Goal: Find specific page/section: Find specific page/section

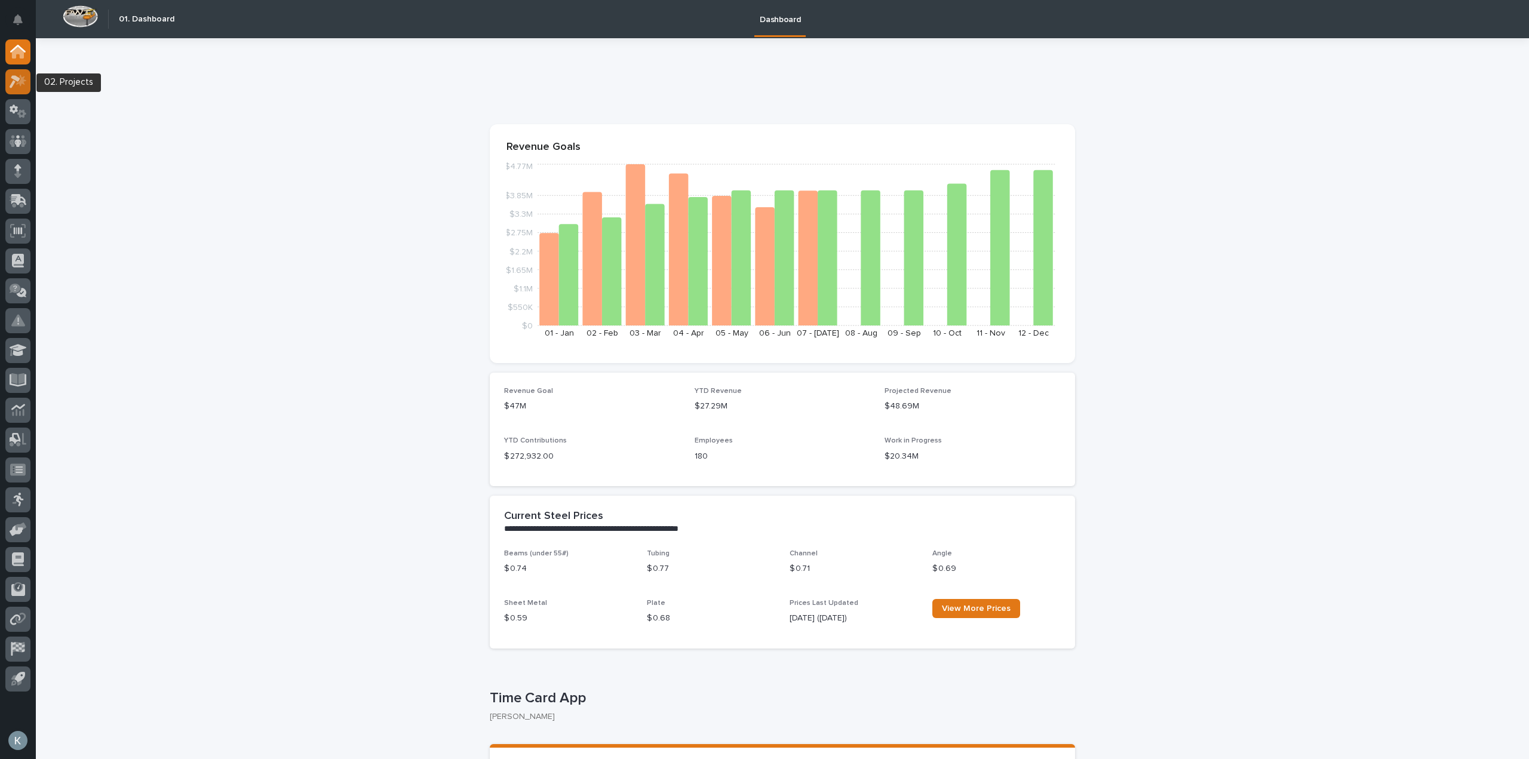
click at [24, 87] on icon at bounding box center [18, 82] width 17 height 14
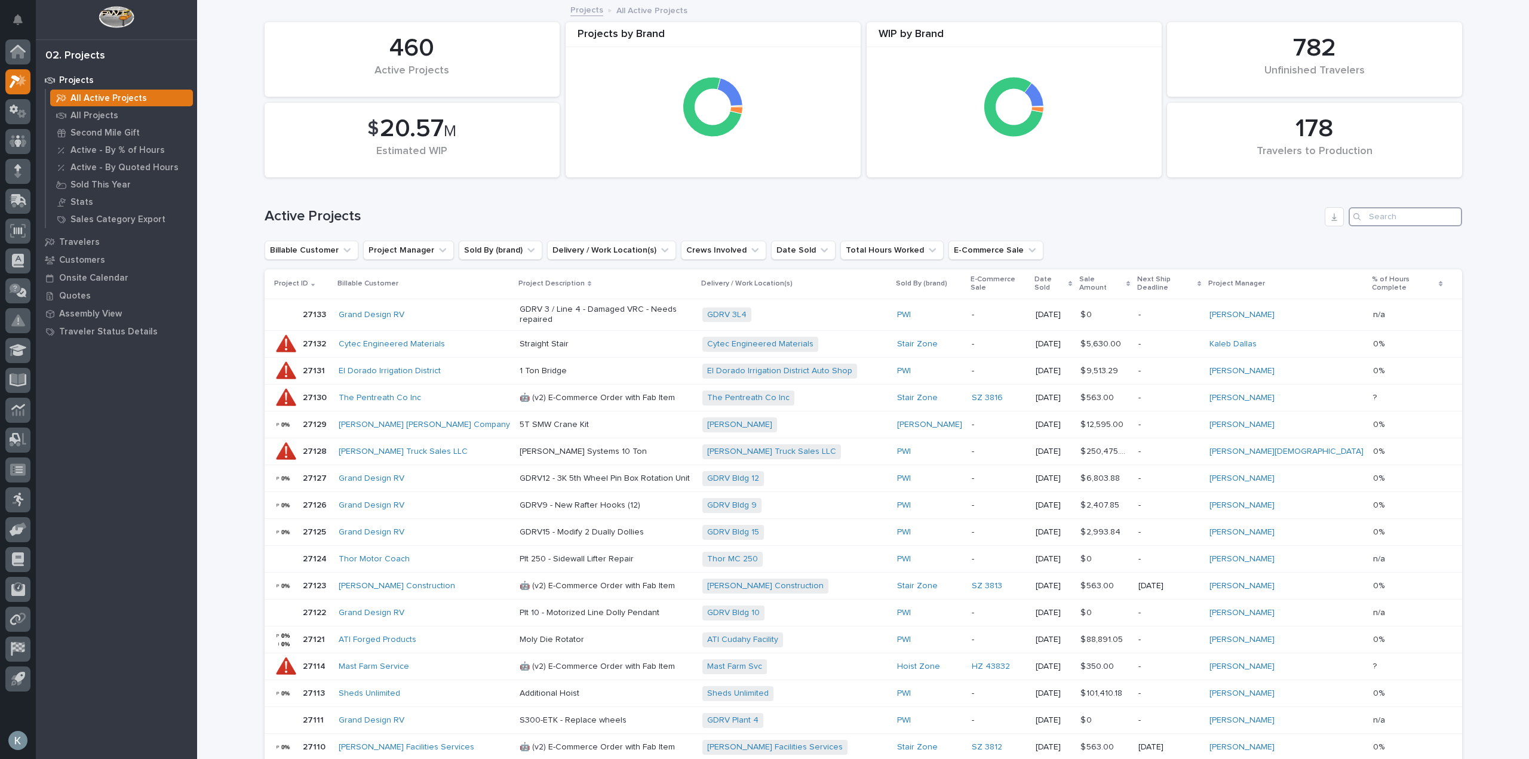
click at [1395, 217] on input "Search" at bounding box center [1404, 216] width 113 height 19
click at [486, 252] on button "Sold By (brand)" at bounding box center [501, 250] width 84 height 19
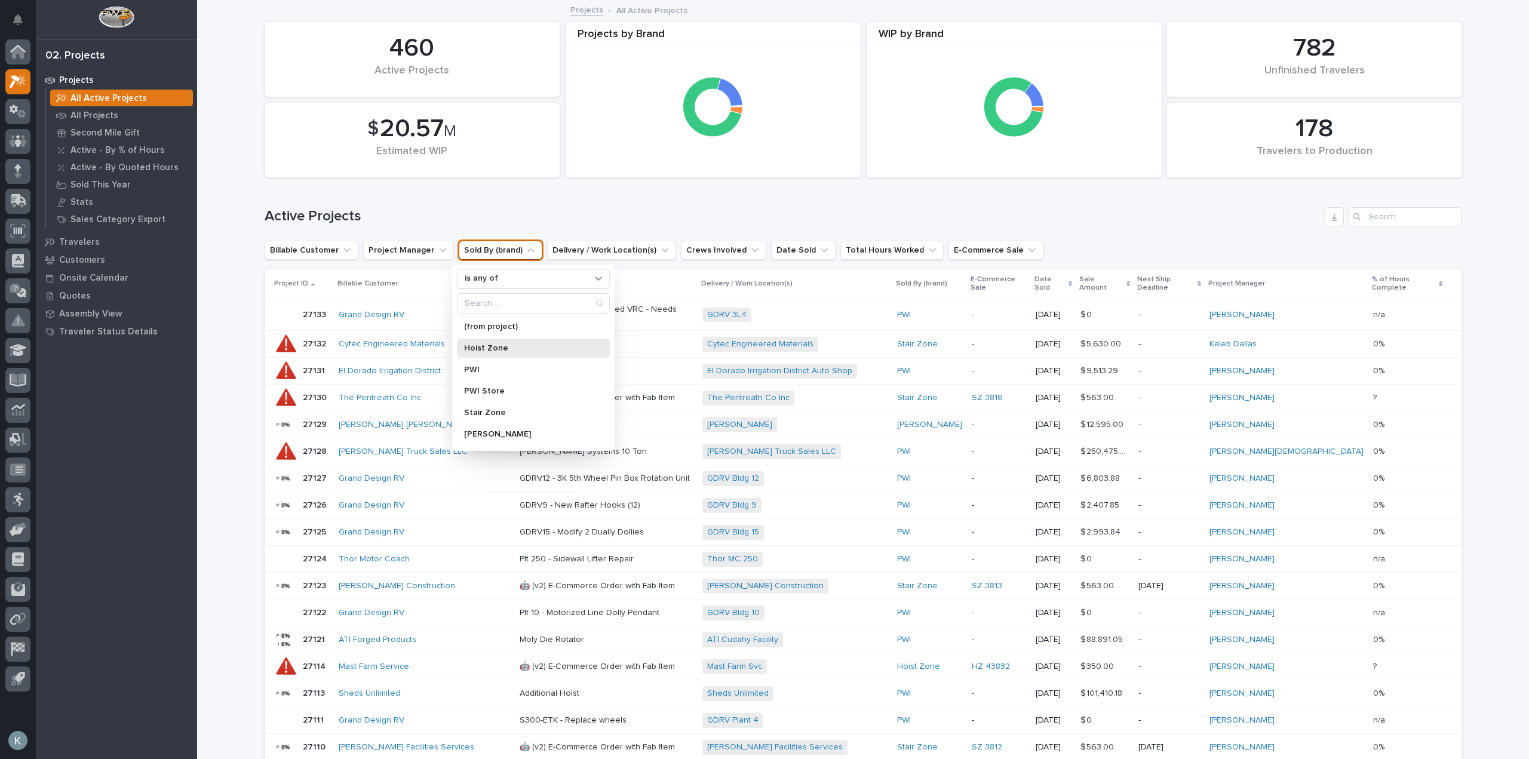
click at [533, 355] on div "Hoist Zone" at bounding box center [533, 348] width 153 height 19
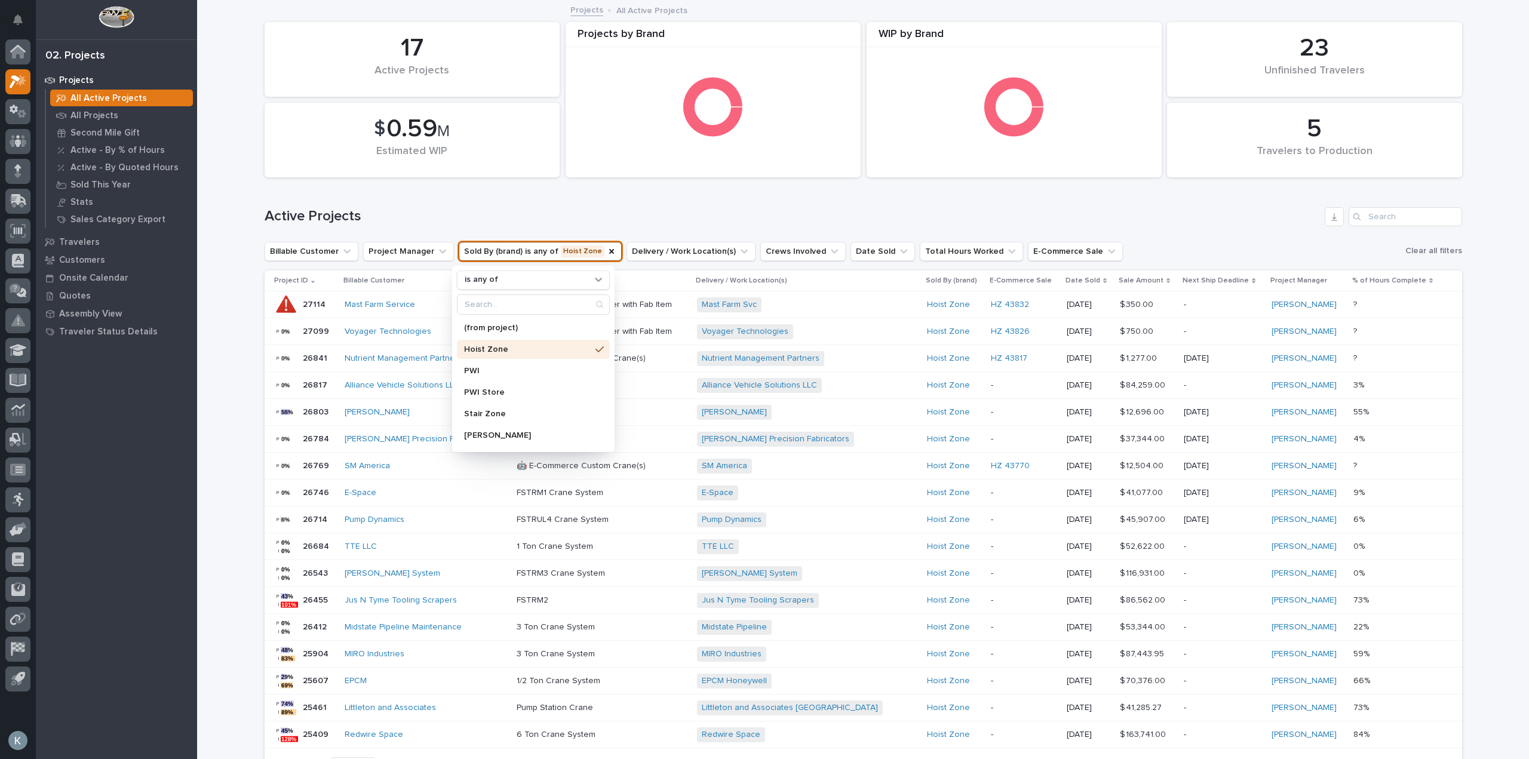
click at [938, 212] on h1 "Active Projects" at bounding box center [792, 216] width 1055 height 17
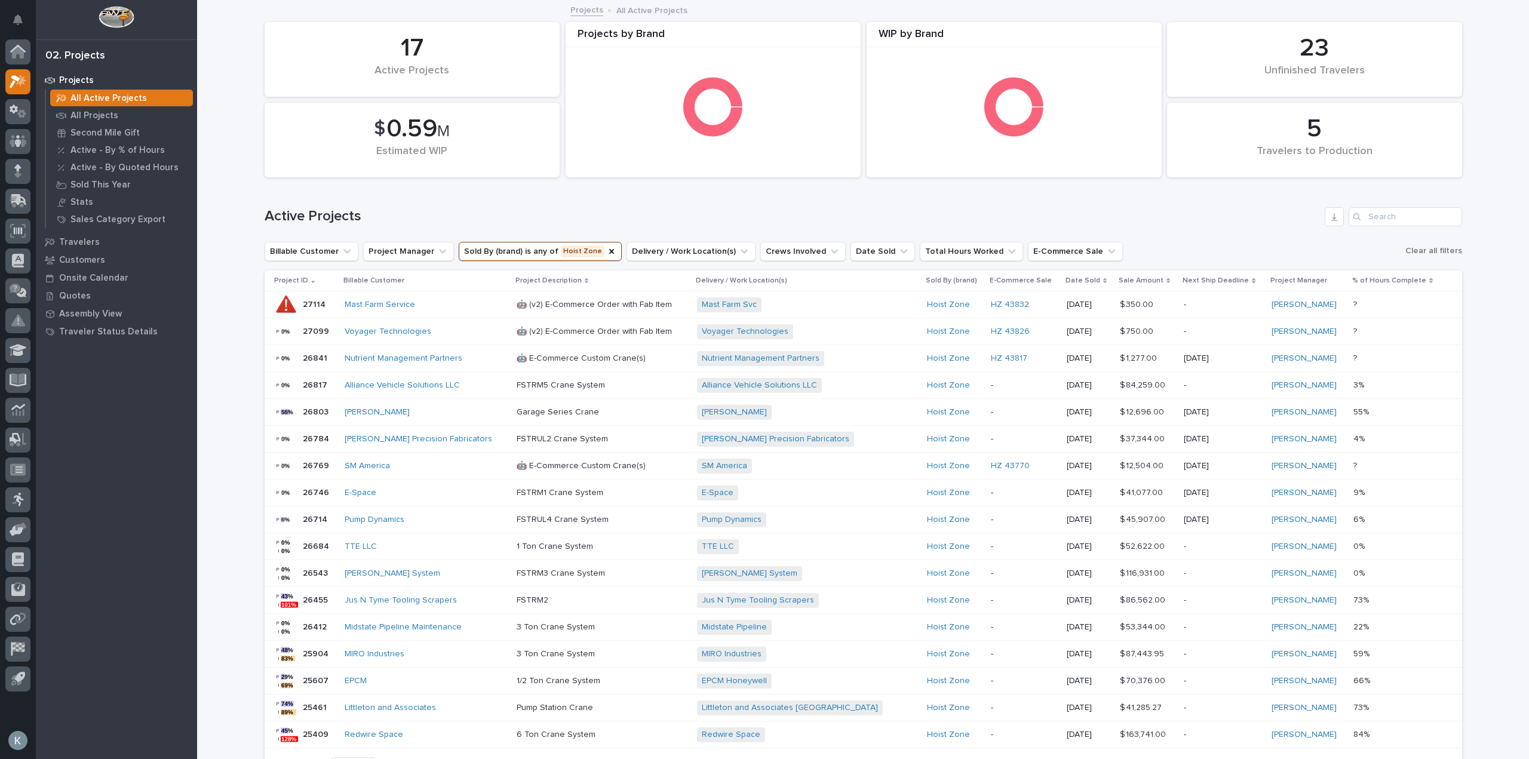
click at [580, 406] on div "Garage Series Crane" at bounding box center [602, 411] width 171 height 13
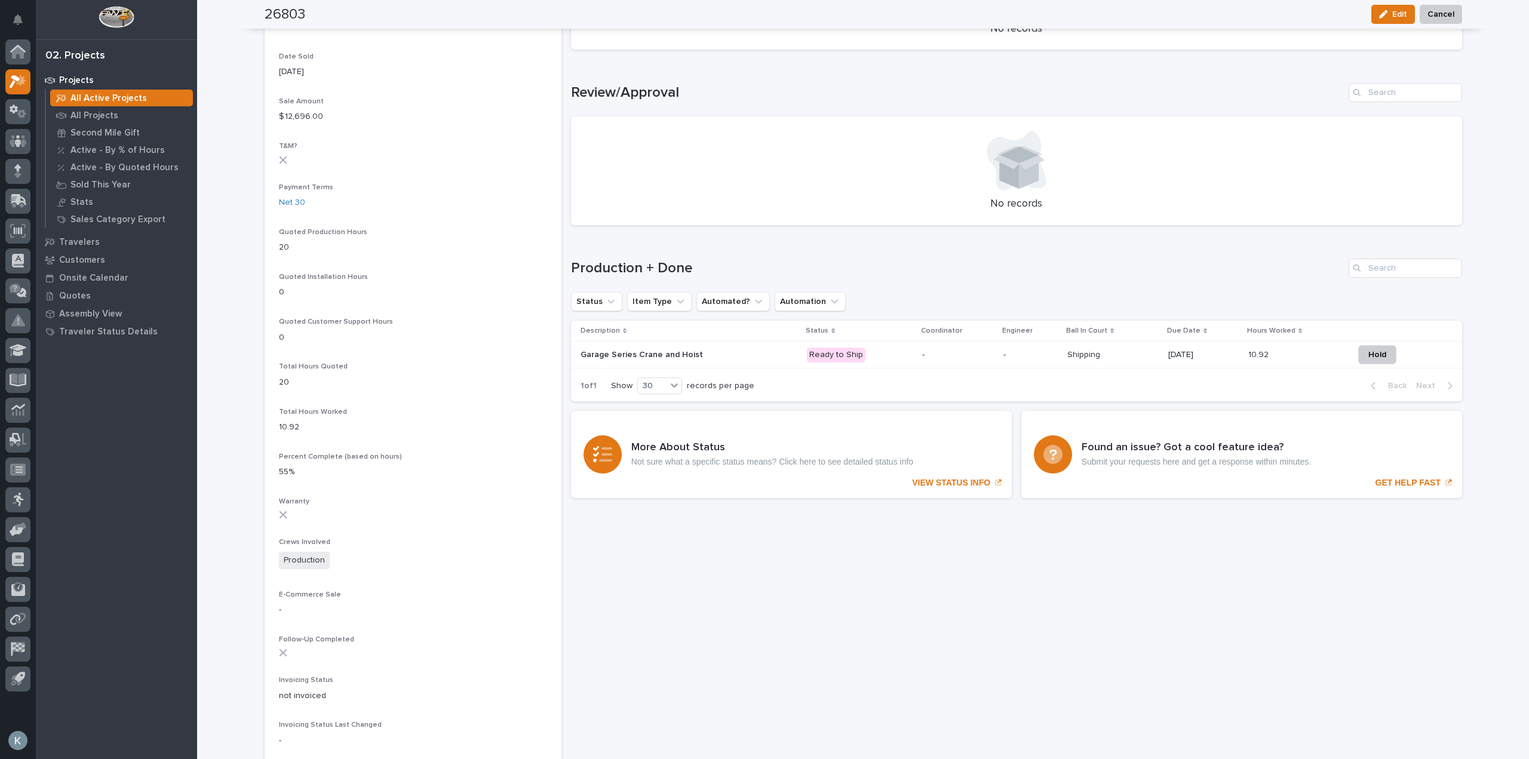
scroll to position [620, 0]
click at [711, 353] on p at bounding box center [684, 356] width 209 height 10
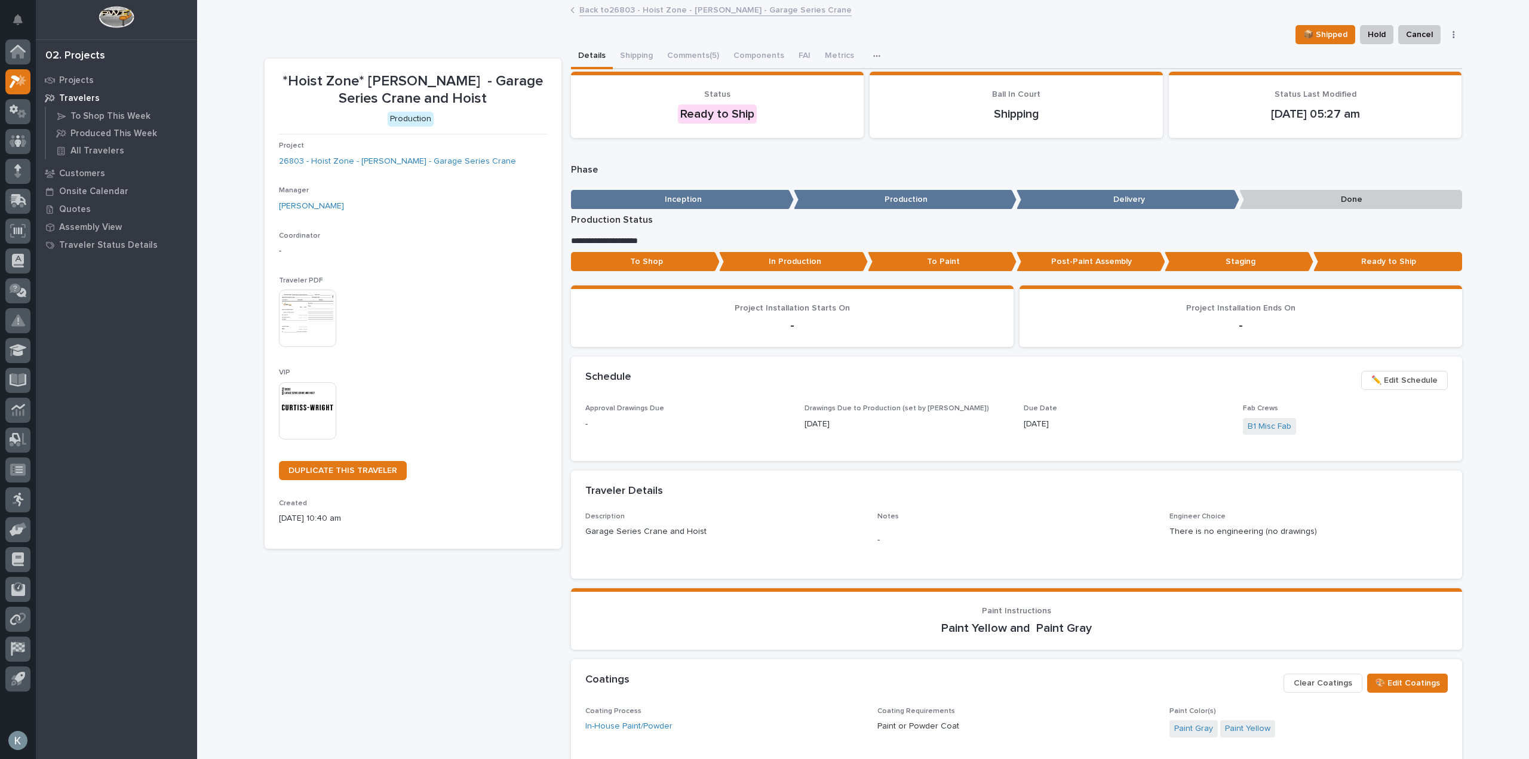
click at [1, 88] on div at bounding box center [18, 367] width 36 height 657
click at [12, 79] on icon at bounding box center [18, 82] width 17 height 14
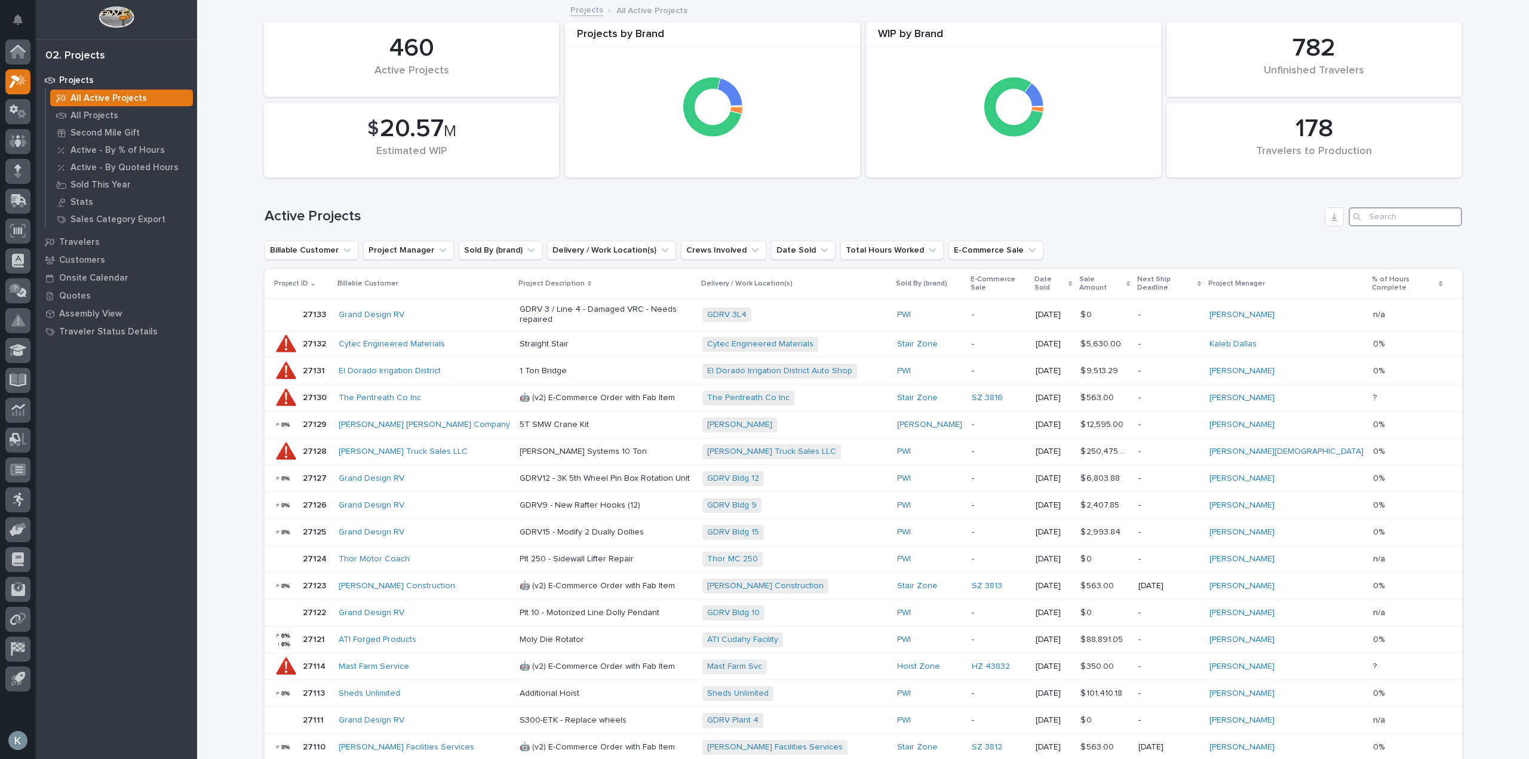
click at [1382, 219] on input "Search" at bounding box center [1404, 216] width 113 height 19
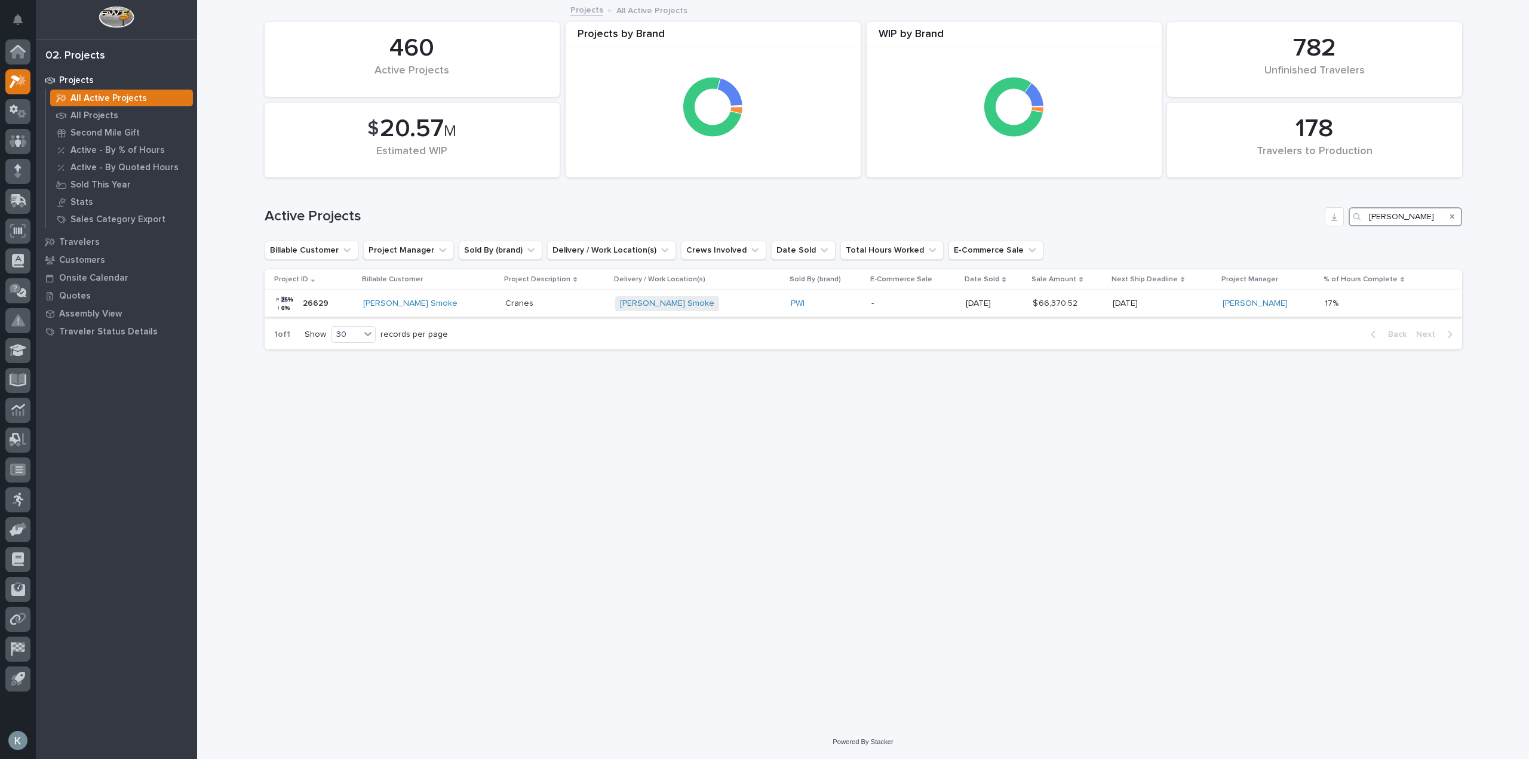
type input "[PERSON_NAME]"
click at [521, 297] on div "Cranes" at bounding box center [555, 302] width 100 height 13
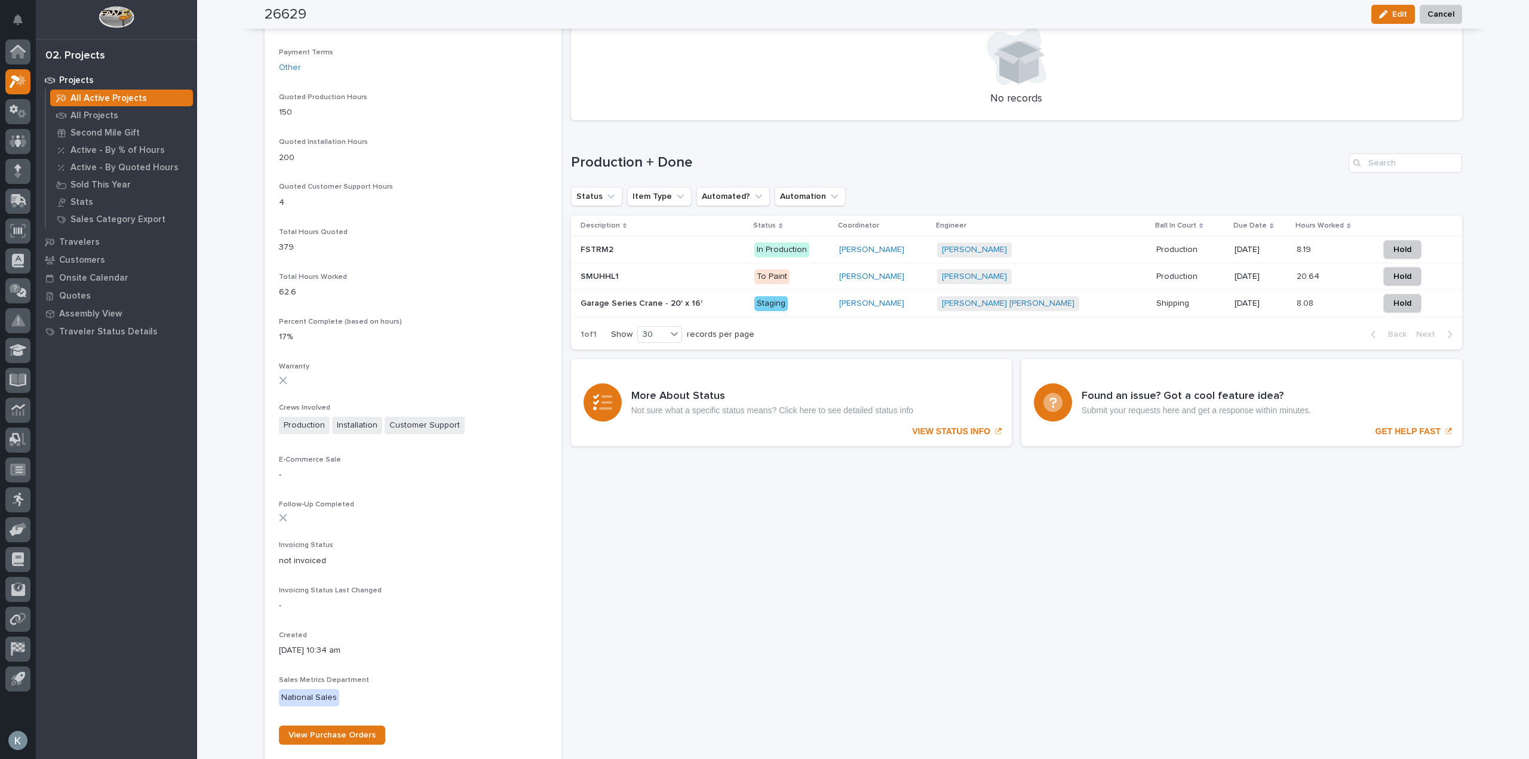
scroll to position [776, 0]
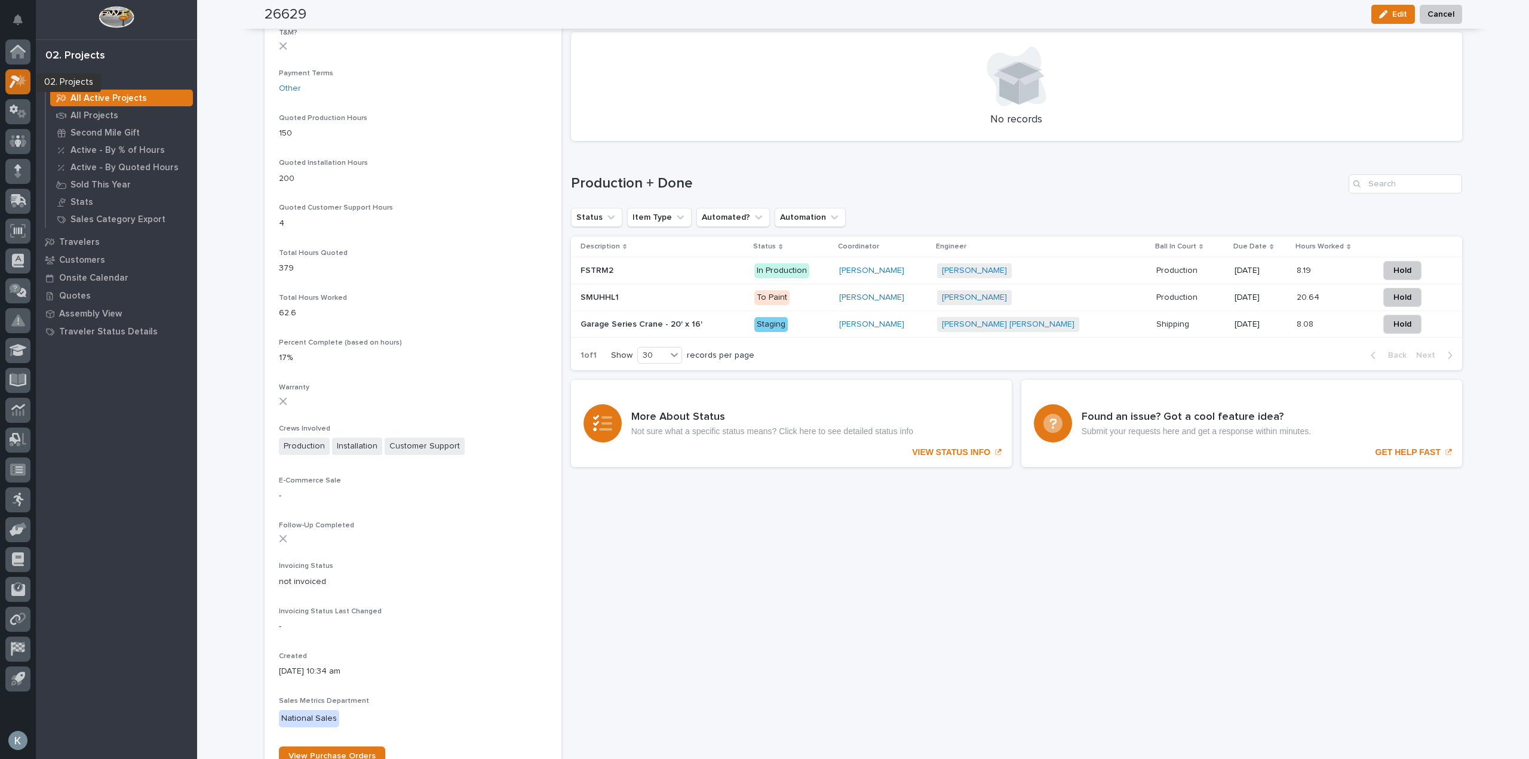
click at [17, 82] on icon at bounding box center [18, 82] width 17 height 14
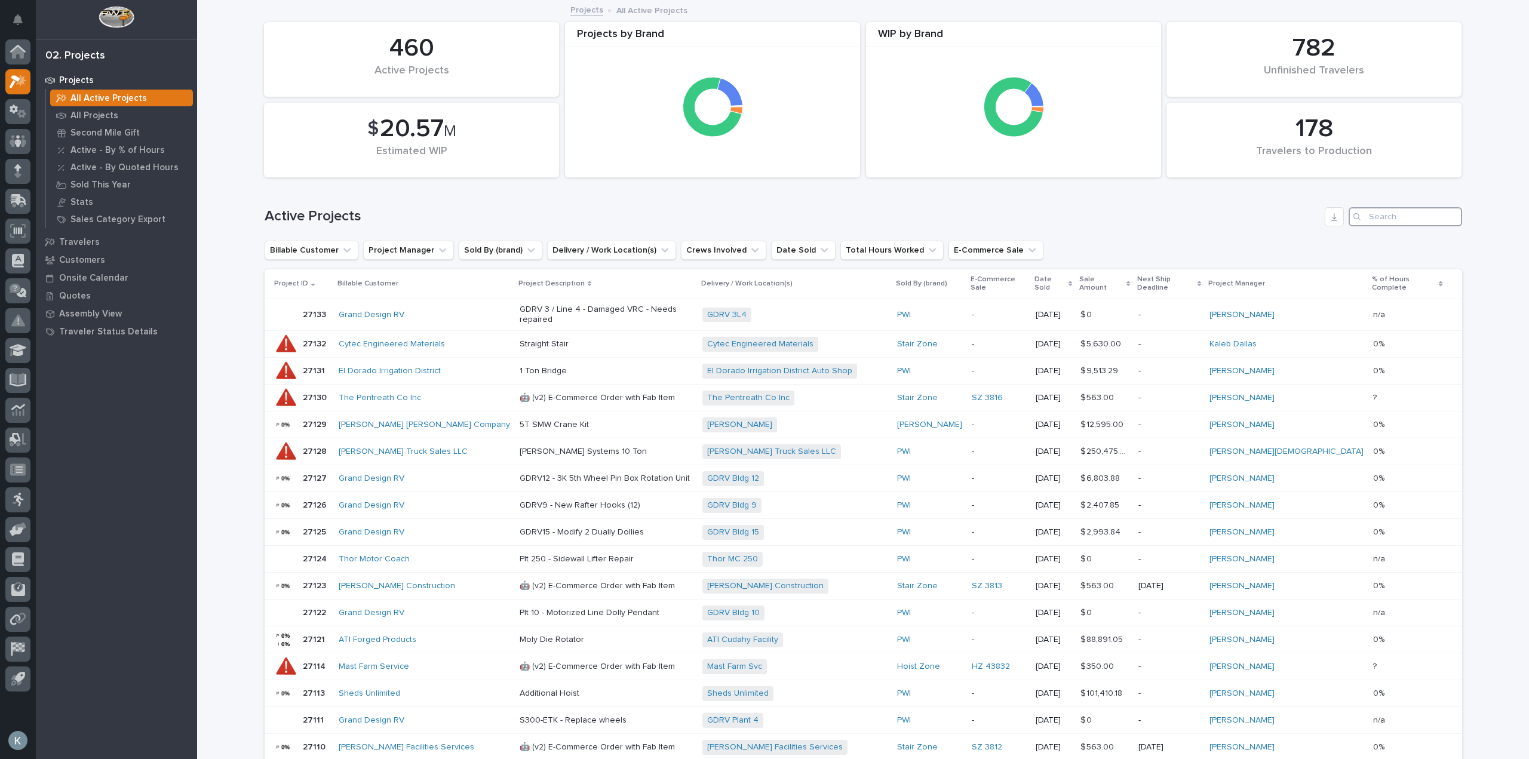
drag, startPoint x: 1374, startPoint y: 212, endPoint x: 1377, endPoint y: 207, distance: 6.1
click at [1377, 207] on input "Search" at bounding box center [1404, 216] width 113 height 19
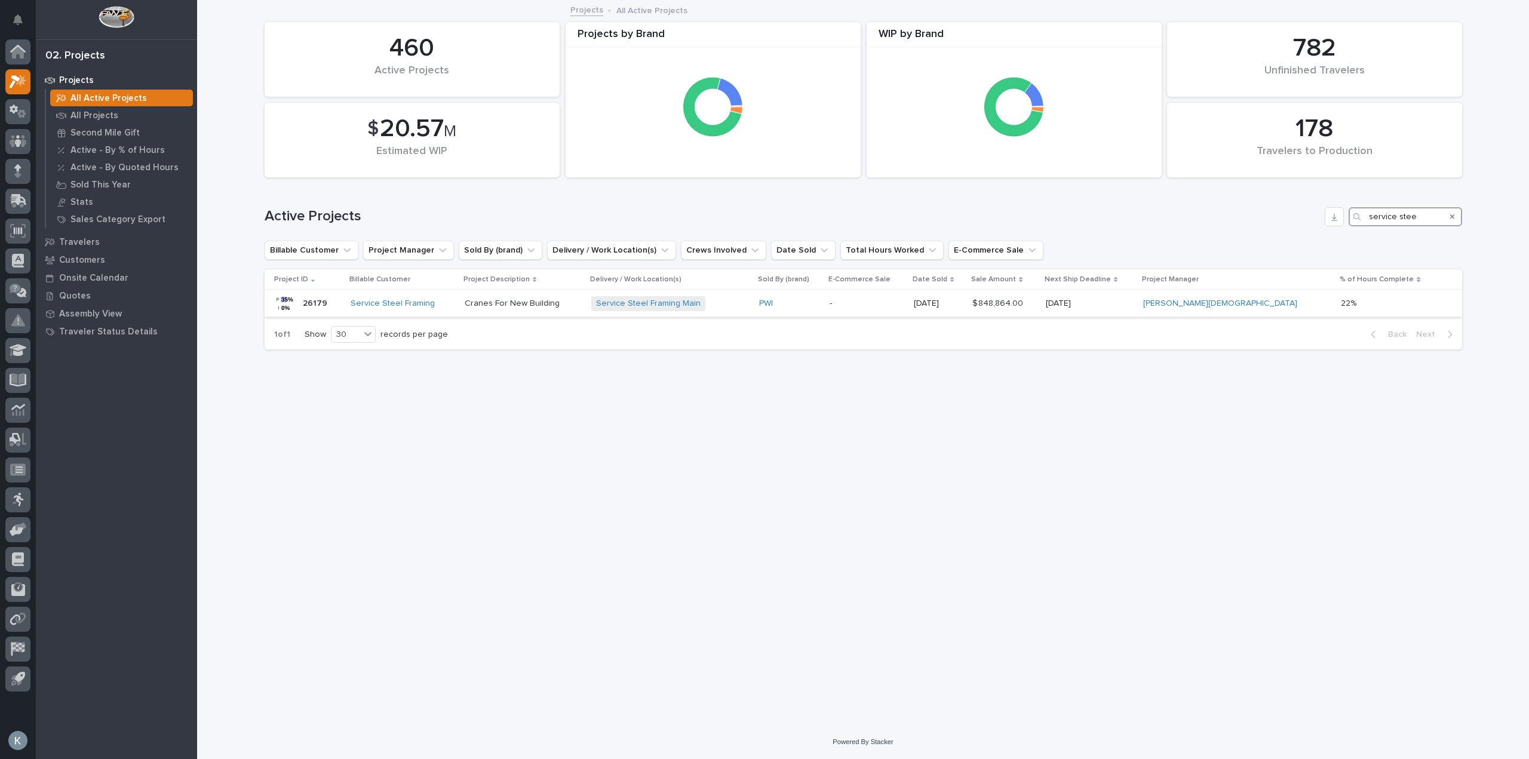
type input "service stee"
click at [529, 301] on p "Cranes For New Building" at bounding box center [523, 304] width 117 height 10
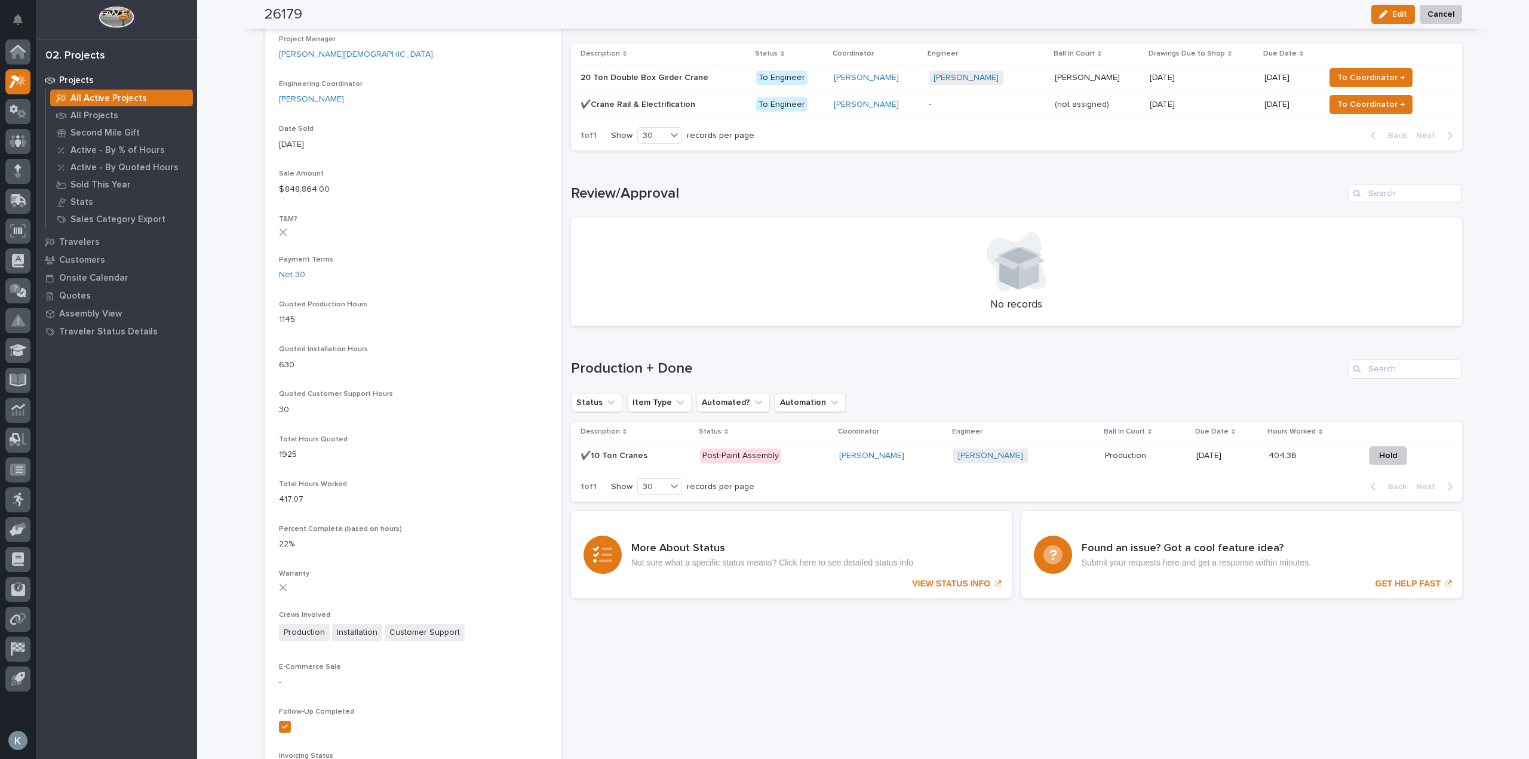
scroll to position [597, 0]
